Goal: Task Accomplishment & Management: Manage account settings

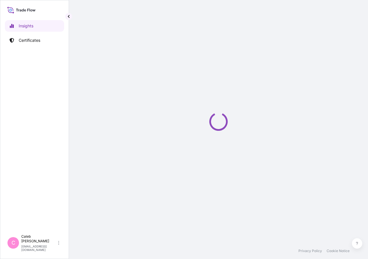
select select "2025"
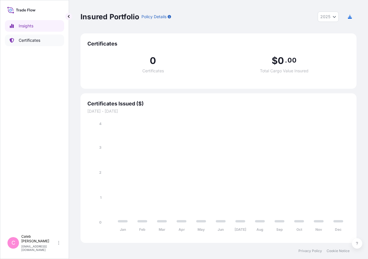
click at [37, 39] on p "Certificates" at bounding box center [30, 40] width 22 height 6
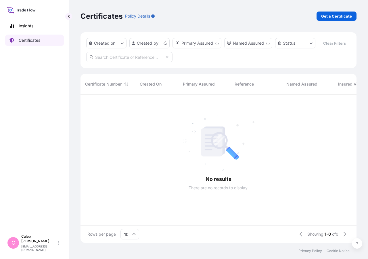
scroll to position [134, 271]
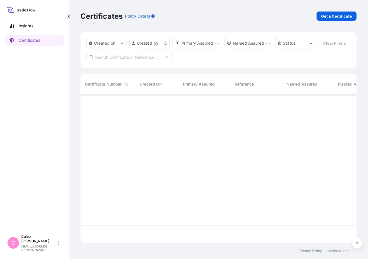
click at [161, 62] on input "text" at bounding box center [129, 57] width 86 height 10
type input "so# 5013124003"
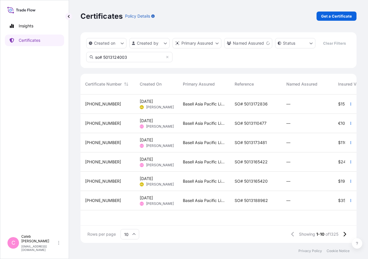
click at [258, 107] on span "SO# 5013172836" at bounding box center [251, 104] width 33 height 6
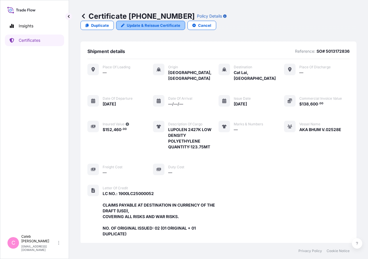
click at [185, 21] on link "Update & Reissue Certificate" at bounding box center [150, 25] width 69 height 9
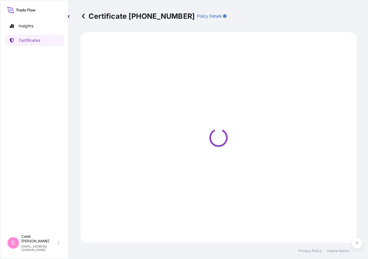
select select "Sea"
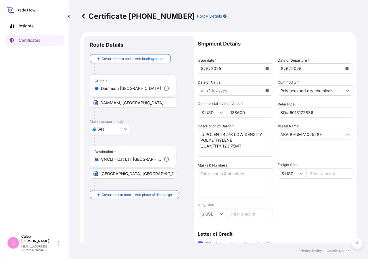
select select "32034"
click at [346, 70] on icon "Calendar" at bounding box center [347, 68] width 3 height 3
click at [30, 44] on link "Certificates" at bounding box center [34, 41] width 59 height 12
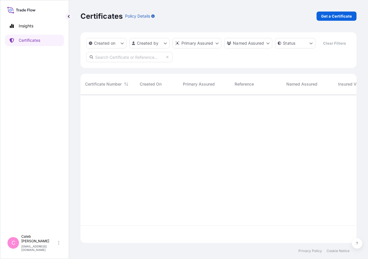
scroll to position [134, 271]
click at [102, 62] on input "text" at bounding box center [129, 57] width 86 height 10
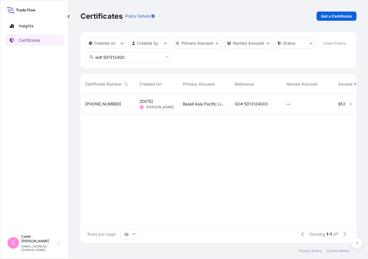
type input "so# 501312400"
click at [253, 114] on div "SO# 5013124003" at bounding box center [256, 103] width 52 height 19
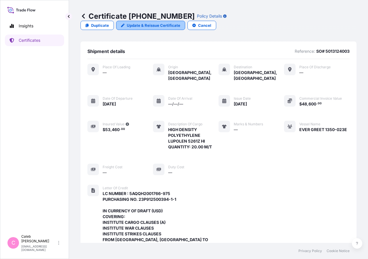
click at [185, 21] on link "Update & Reissue Certificate" at bounding box center [150, 25] width 69 height 9
select select "Sea"
select select "32034"
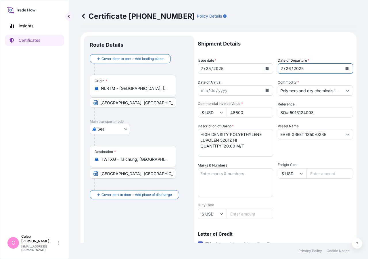
click at [346, 68] on icon "Calendar" at bounding box center [347, 68] width 3 height 3
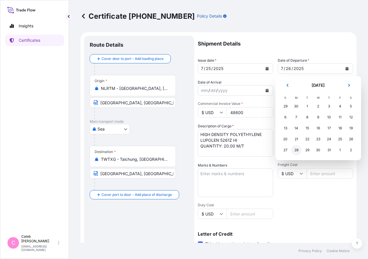
click at [295, 151] on div "28" at bounding box center [297, 150] width 10 height 10
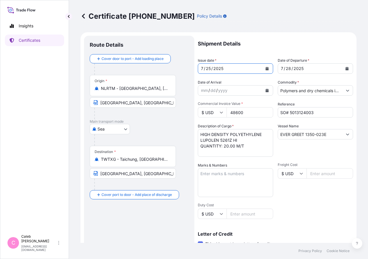
click at [266, 70] on icon "Calendar" at bounding box center [267, 68] width 3 height 3
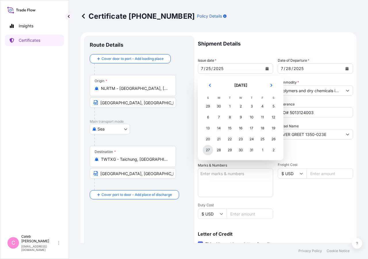
click at [208, 150] on div "27" at bounding box center [208, 150] width 10 height 10
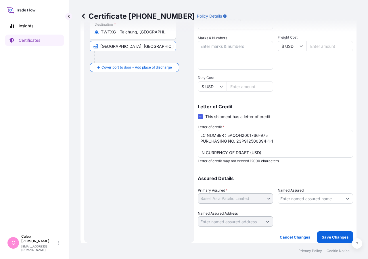
scroll to position [0, 85]
drag, startPoint x: 163, startPoint y: 44, endPoint x: 207, endPoint y: 45, distance: 43.5
click at [176, 45] on input "[GEOGRAPHIC_DATA], [GEOGRAPHIC_DATA] VIA PORT OF DISCHARGE: [GEOGRAPHIC_DATA], …" at bounding box center [133, 46] width 86 height 10
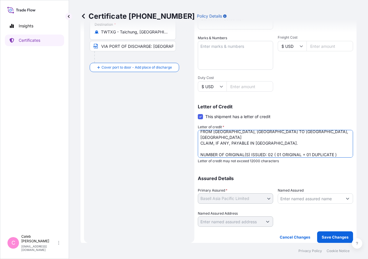
scroll to position [52, 0]
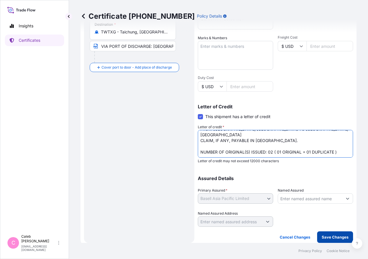
click at [332, 238] on p "Save Changes" at bounding box center [335, 237] width 27 height 6
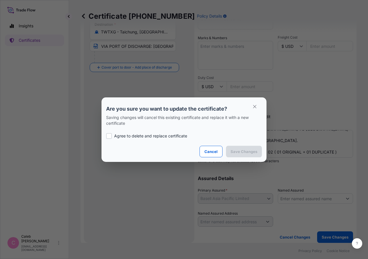
click at [121, 136] on p "Agree to delete and replace certificate" at bounding box center [150, 136] width 73 height 6
checkbox input "true"
click at [233, 150] on p "Save Changes" at bounding box center [244, 151] width 27 height 6
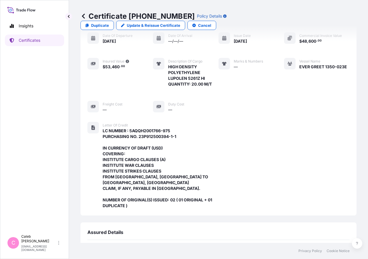
scroll to position [201, 0]
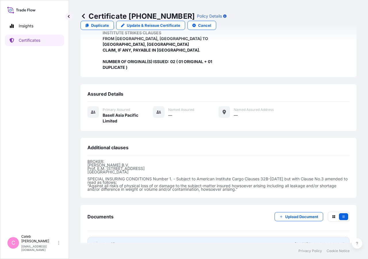
click at [111, 241] on span "Certificate" at bounding box center [113, 244] width 21 height 6
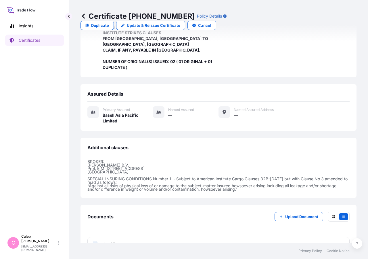
click at [43, 43] on link "Certificates" at bounding box center [34, 41] width 59 height 12
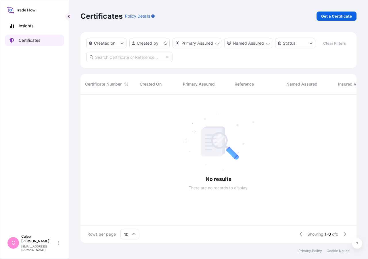
scroll to position [134, 271]
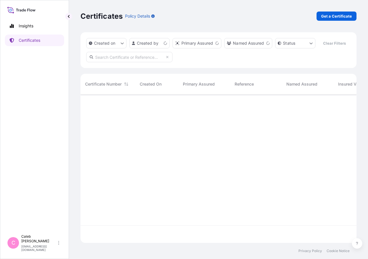
click at [119, 62] on input "text" at bounding box center [129, 57] width 86 height 10
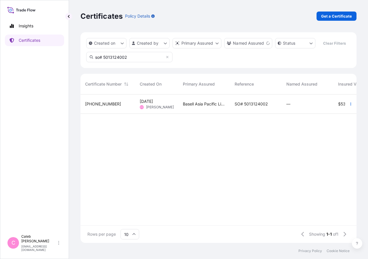
type input "so# 5013124002"
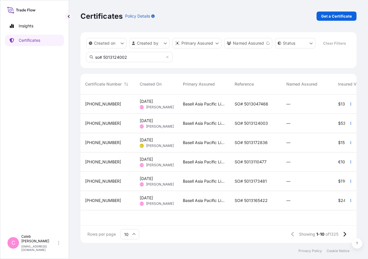
click at [256, 107] on span "SO# 5013047466" at bounding box center [252, 104] width 34 height 6
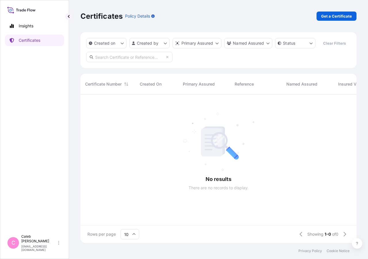
scroll to position [134, 271]
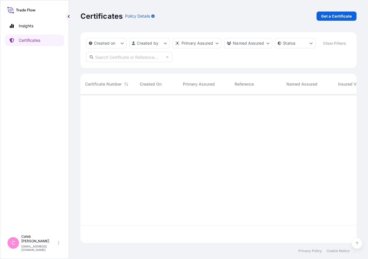
click at [130, 62] on input "text" at bounding box center [129, 57] width 86 height 10
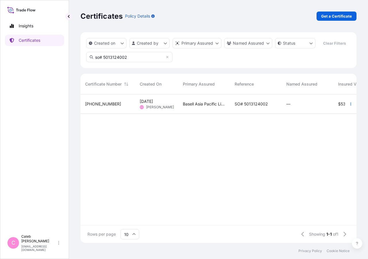
type input "so# 5013124002"
click at [256, 107] on span "SO# 5013124002" at bounding box center [251, 104] width 33 height 6
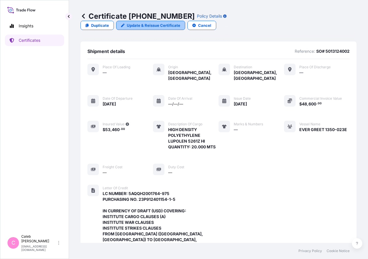
click at [180, 22] on p "Update & Reissue Certificate" at bounding box center [154, 25] width 54 height 6
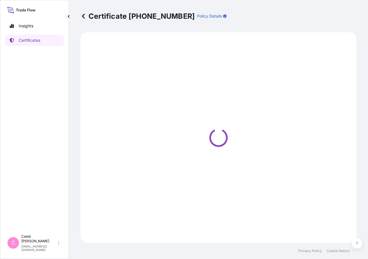
select select "Sea"
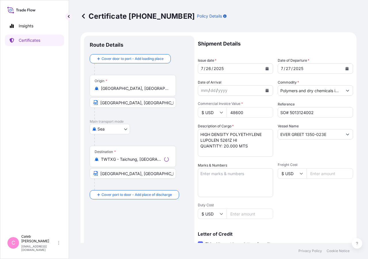
select select "32034"
click at [345, 69] on button "Calendar" at bounding box center [347, 68] width 9 height 9
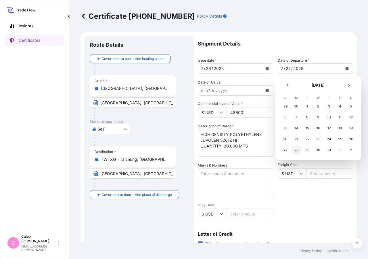
click at [296, 149] on div "28" at bounding box center [297, 150] width 10 height 10
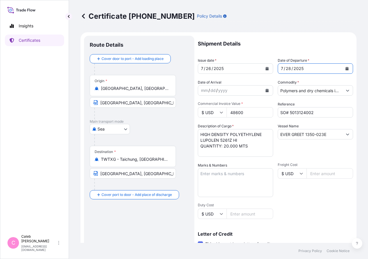
click at [266, 67] on icon "Calendar" at bounding box center [267, 68] width 3 height 3
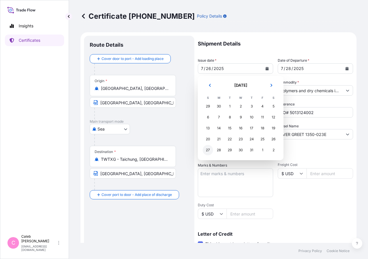
click at [209, 150] on div "27" at bounding box center [208, 150] width 10 height 10
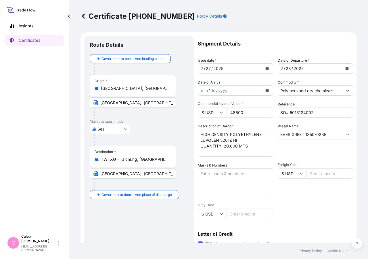
click at [294, 203] on div "Shipment Details Issue date * [DATE] Date of Departure * [DATE] Date of Arrival…" at bounding box center [275, 195] width 155 height 318
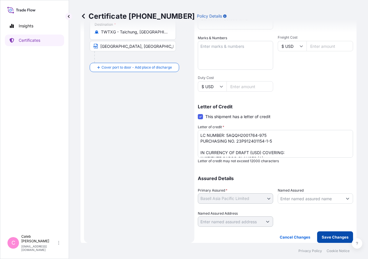
click at [324, 239] on p "Save Changes" at bounding box center [335, 237] width 27 height 6
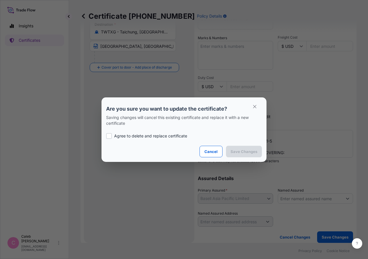
click at [121, 136] on p "Agree to delete and replace certificate" at bounding box center [150, 136] width 73 height 6
checkbox input "true"
click at [249, 154] on button "Save Changes" at bounding box center [244, 152] width 36 height 12
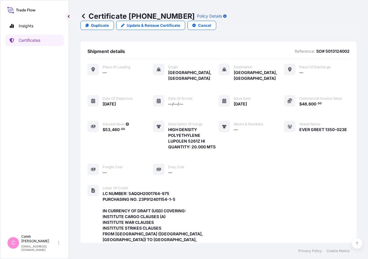
scroll to position [195, 0]
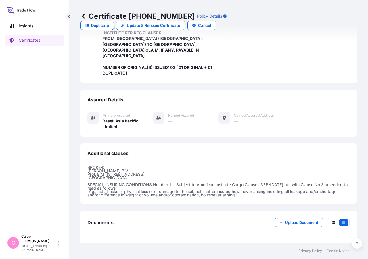
click at [118, 247] on span "Certificate" at bounding box center [113, 250] width 21 height 6
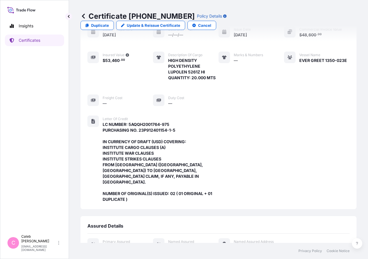
scroll to position [0, 0]
